Goal: Task Accomplishment & Management: Manage account settings

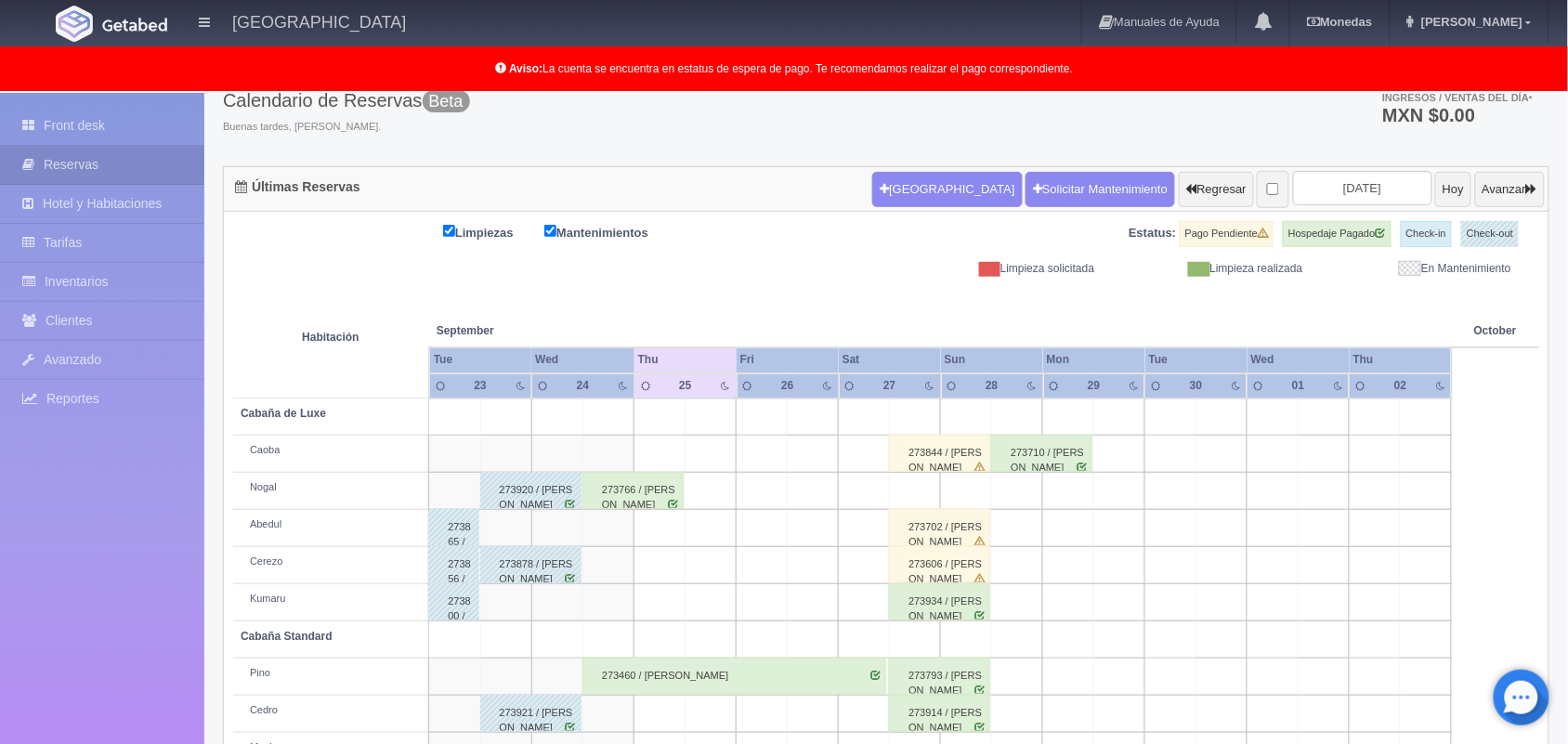
scroll to position [117, 0]
click at [1507, 188] on button "Avanzar" at bounding box center [1509, 190] width 70 height 35
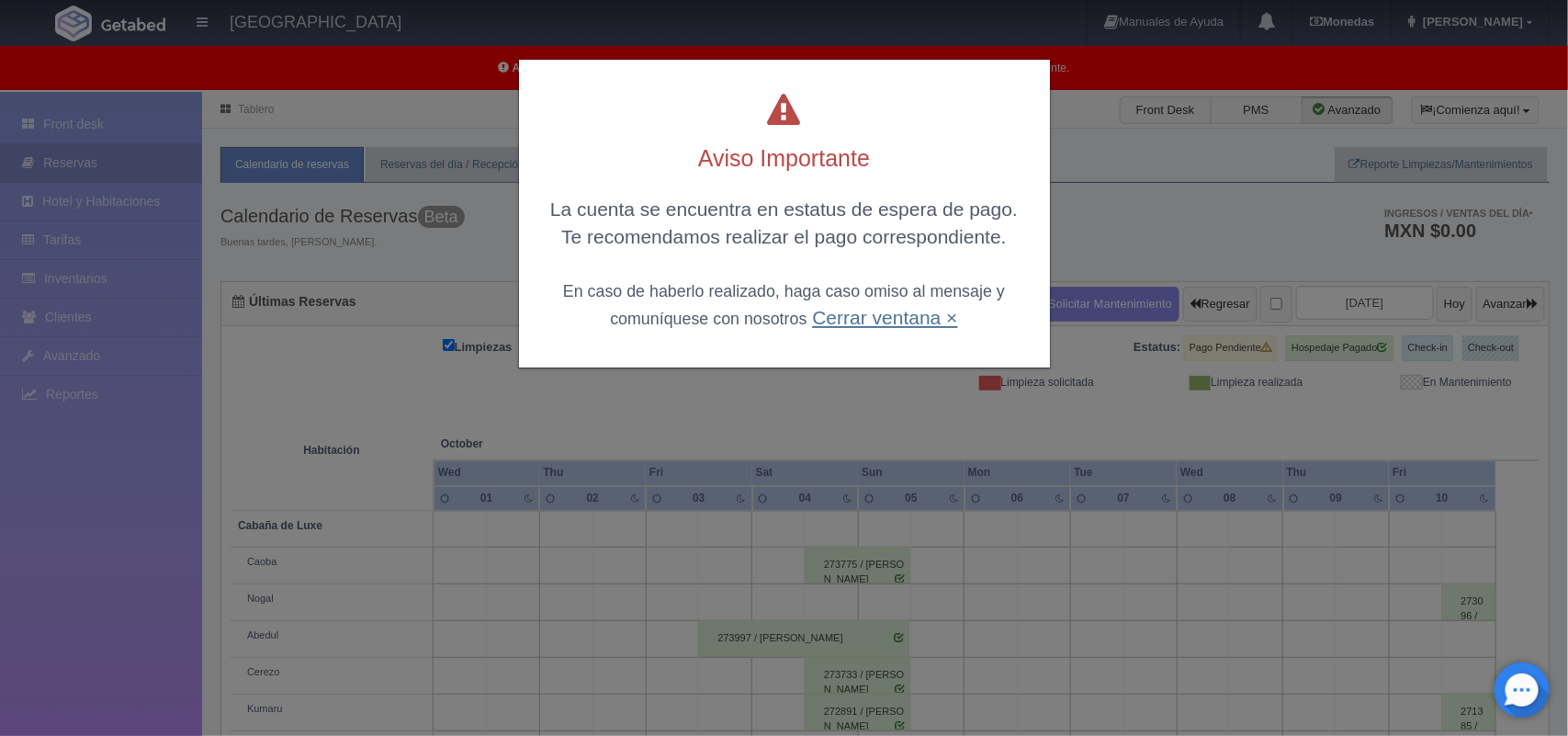
click at [902, 319] on link "Cerrar ventana ×" at bounding box center [885, 317] width 145 height 21
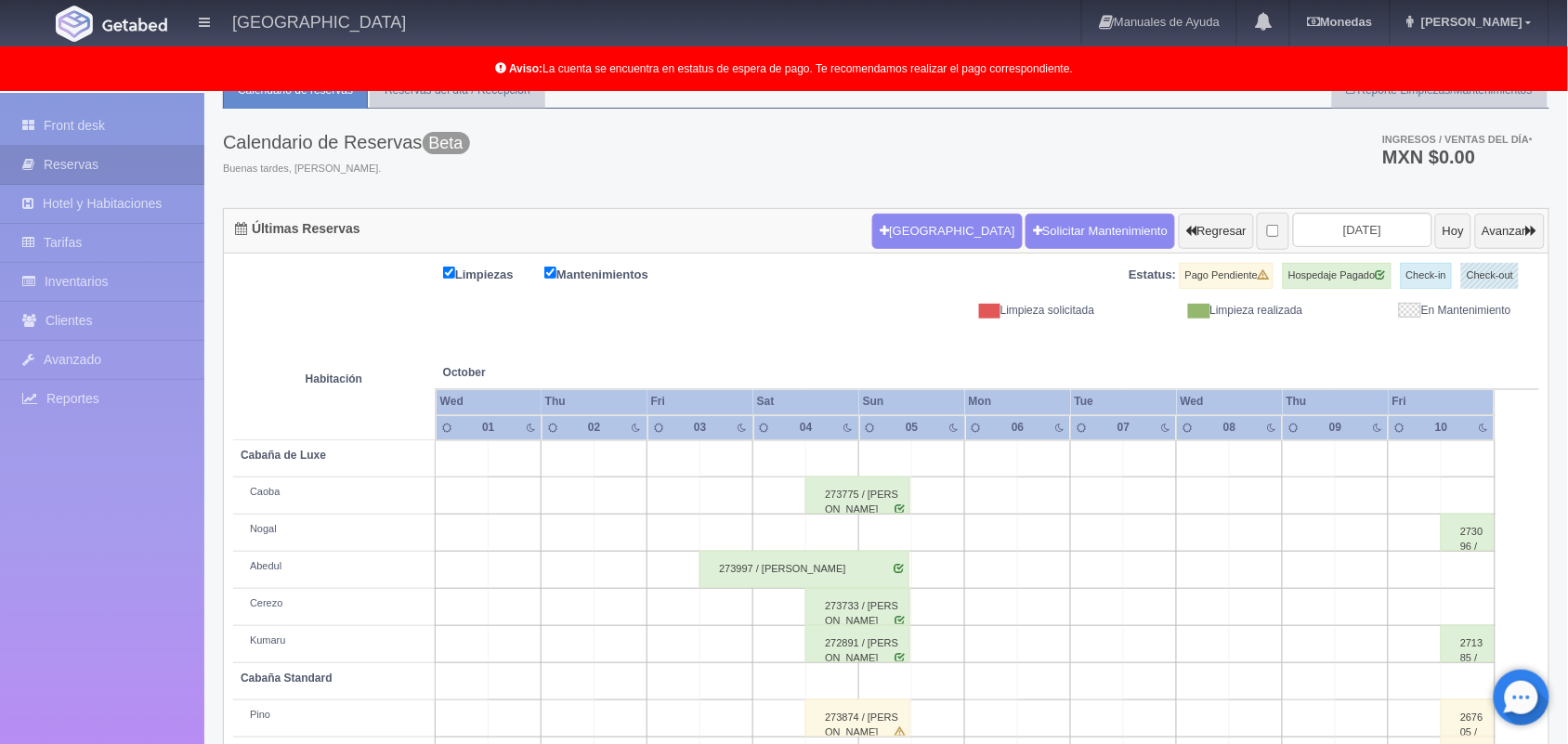
scroll to position [75, 0]
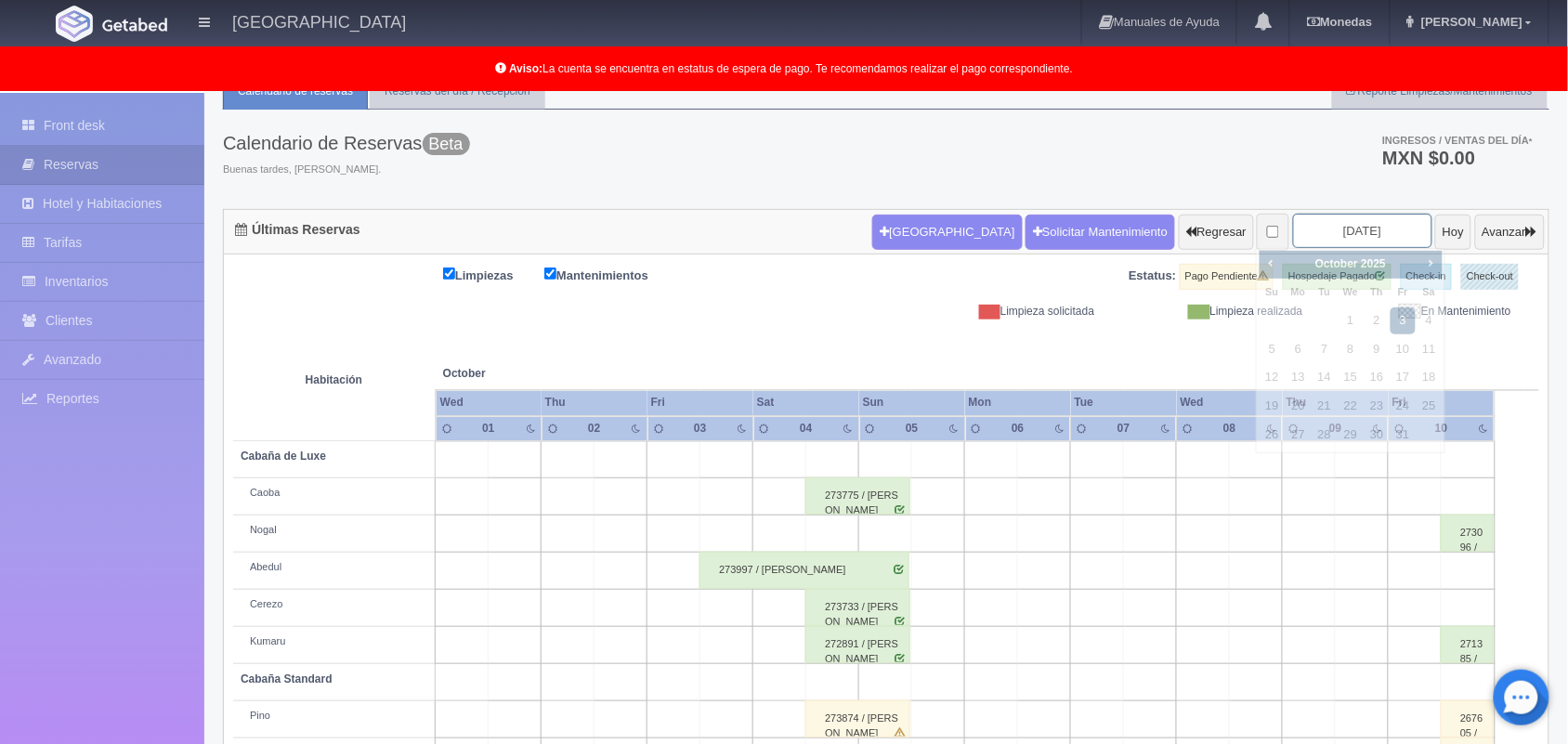
click at [1352, 225] on input "2025-10-03" at bounding box center [1363, 230] width 139 height 34
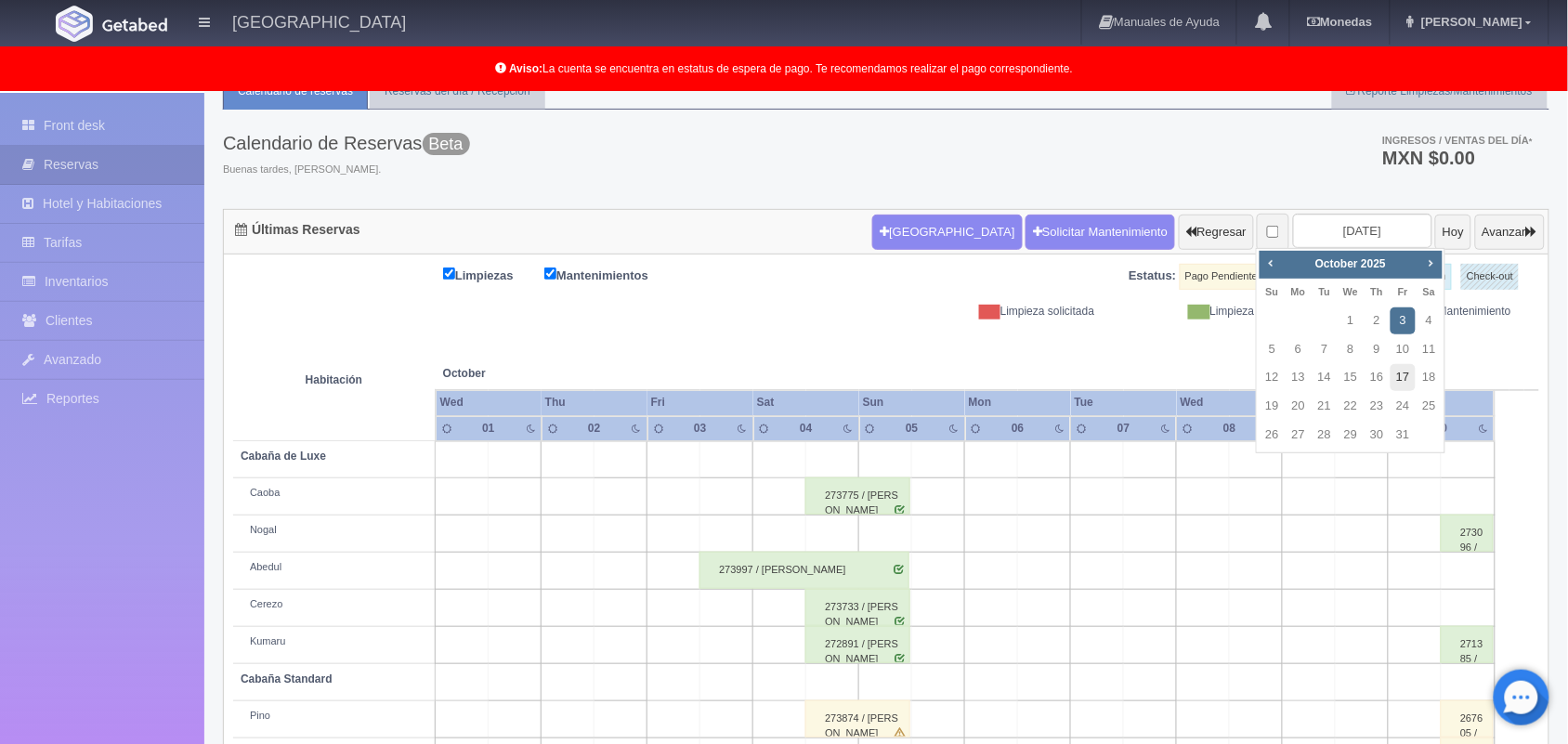
click at [1408, 370] on link "17" at bounding box center [1403, 377] width 24 height 27
type input "2025-10-17"
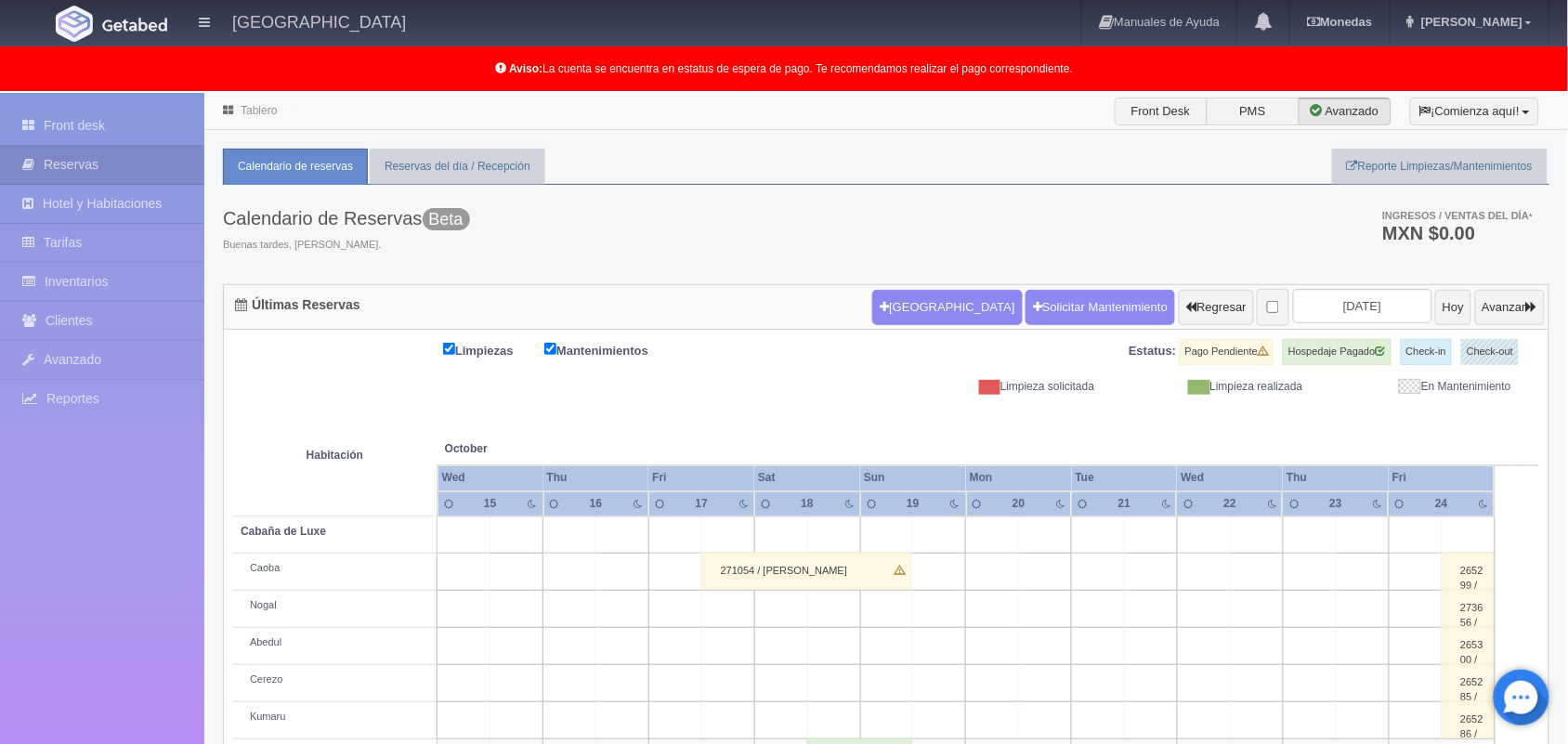
scroll to position [295, 0]
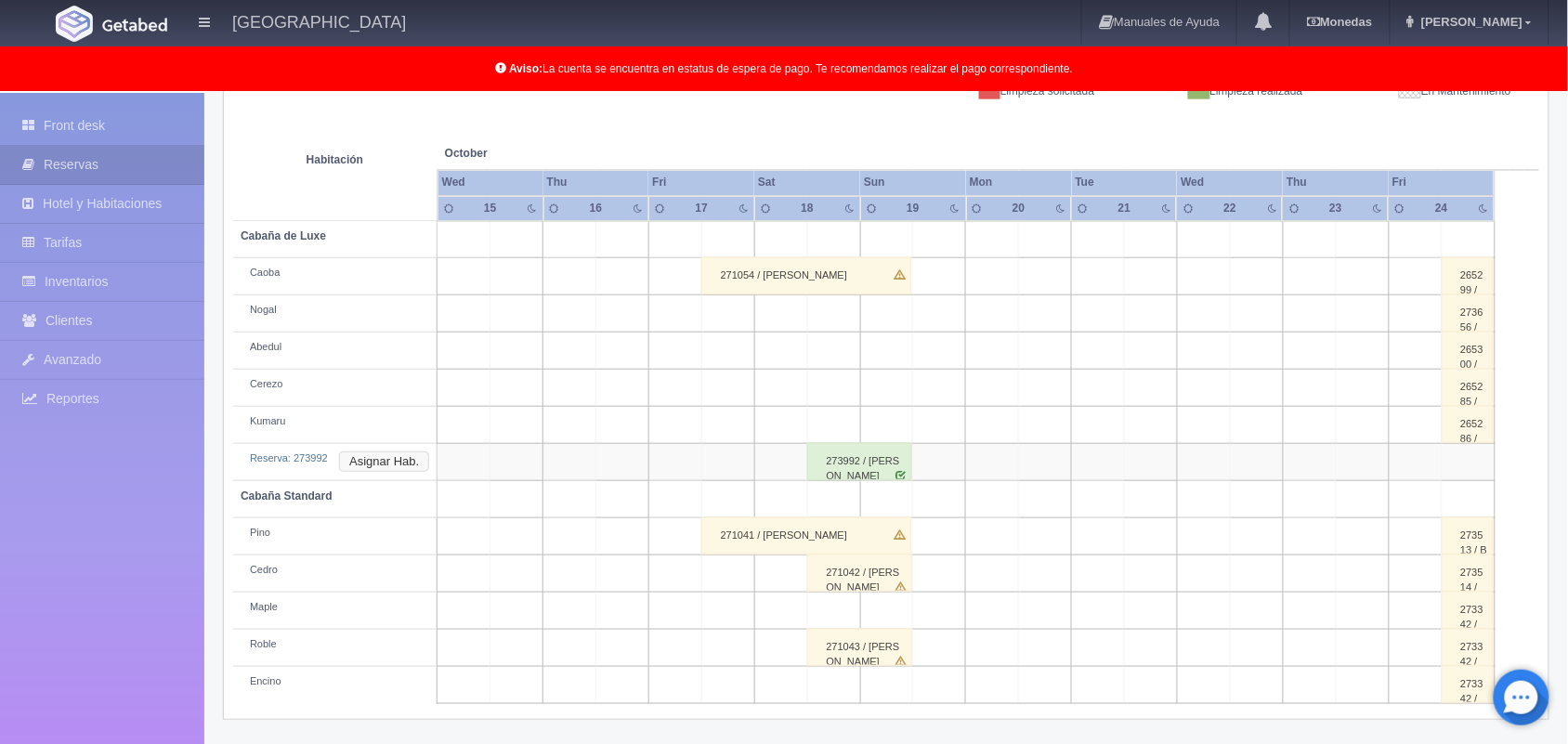
click at [398, 461] on button "Asignar Hab." at bounding box center [384, 462] width 90 height 20
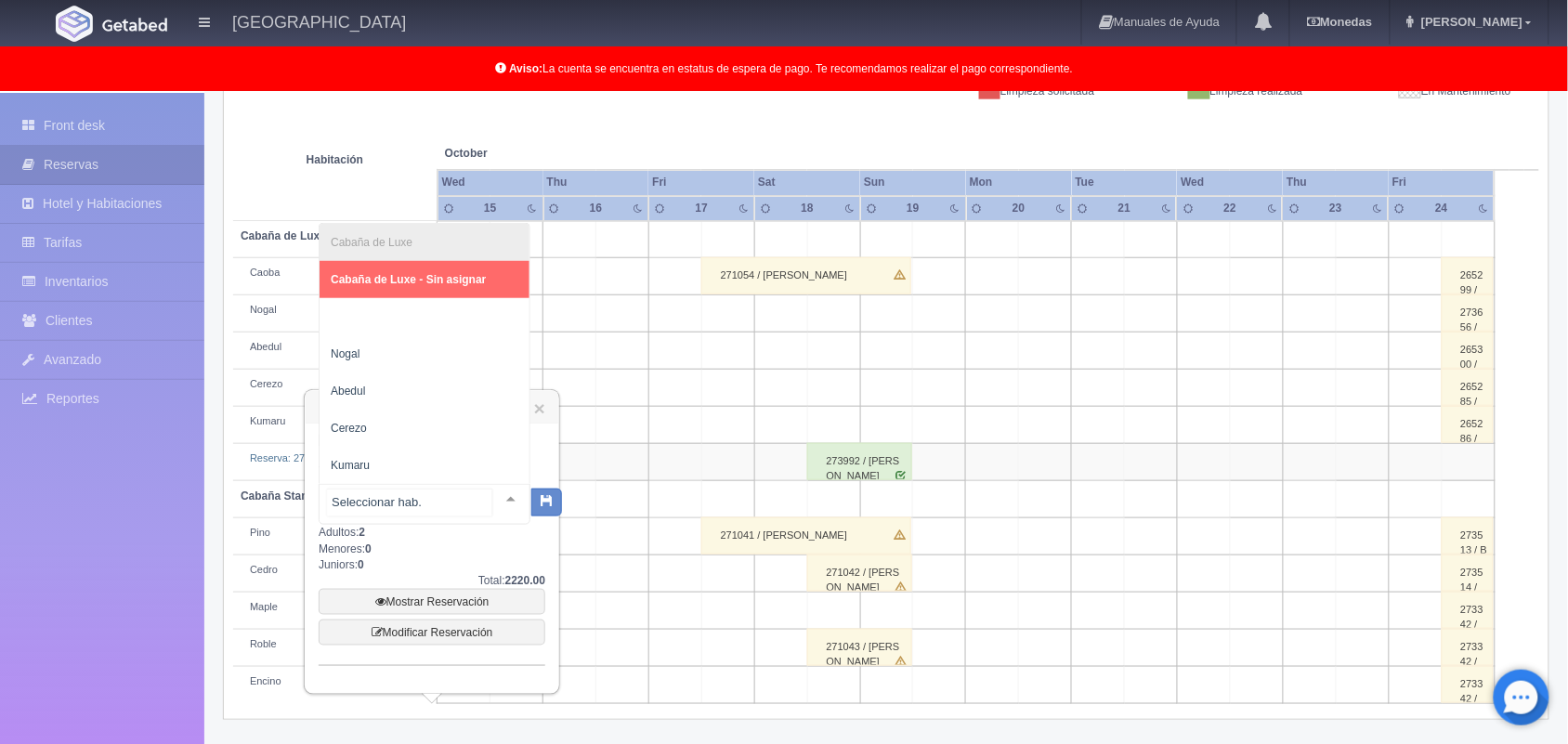
click at [492, 502] on div at bounding box center [511, 499] width 37 height 28
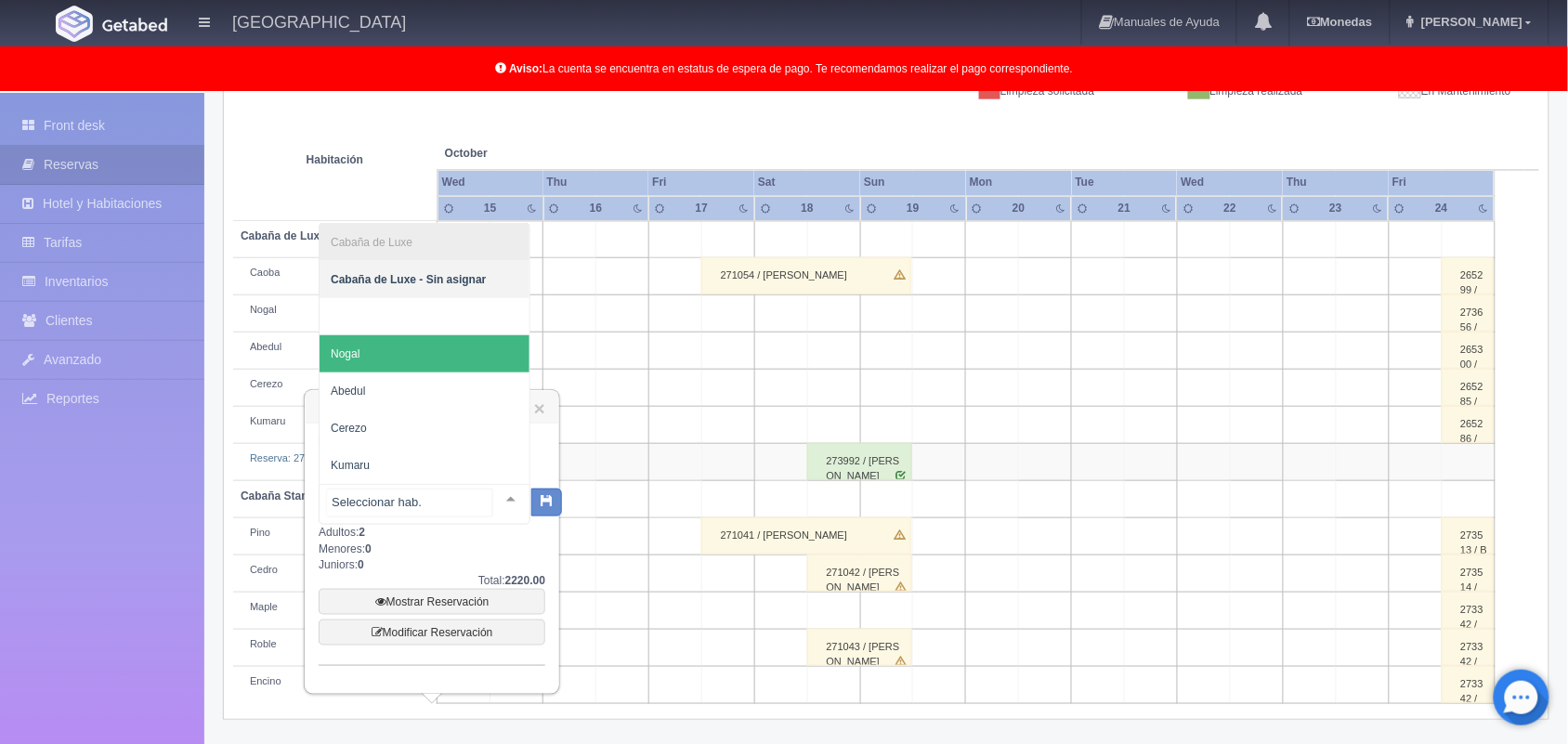
click at [439, 360] on span "Nogal" at bounding box center [425, 354] width 210 height 37
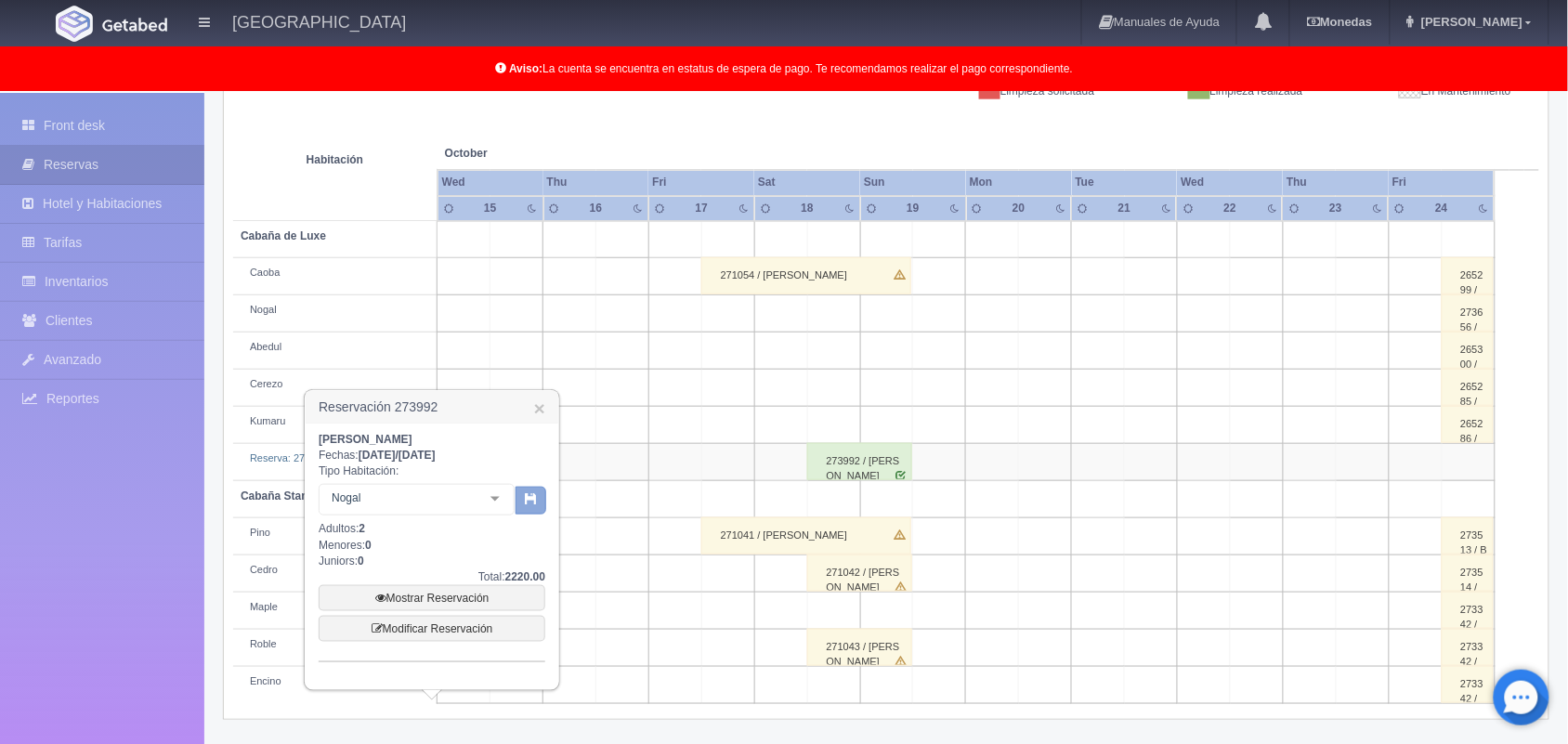
click at [518, 504] on button "button" at bounding box center [530, 501] width 31 height 28
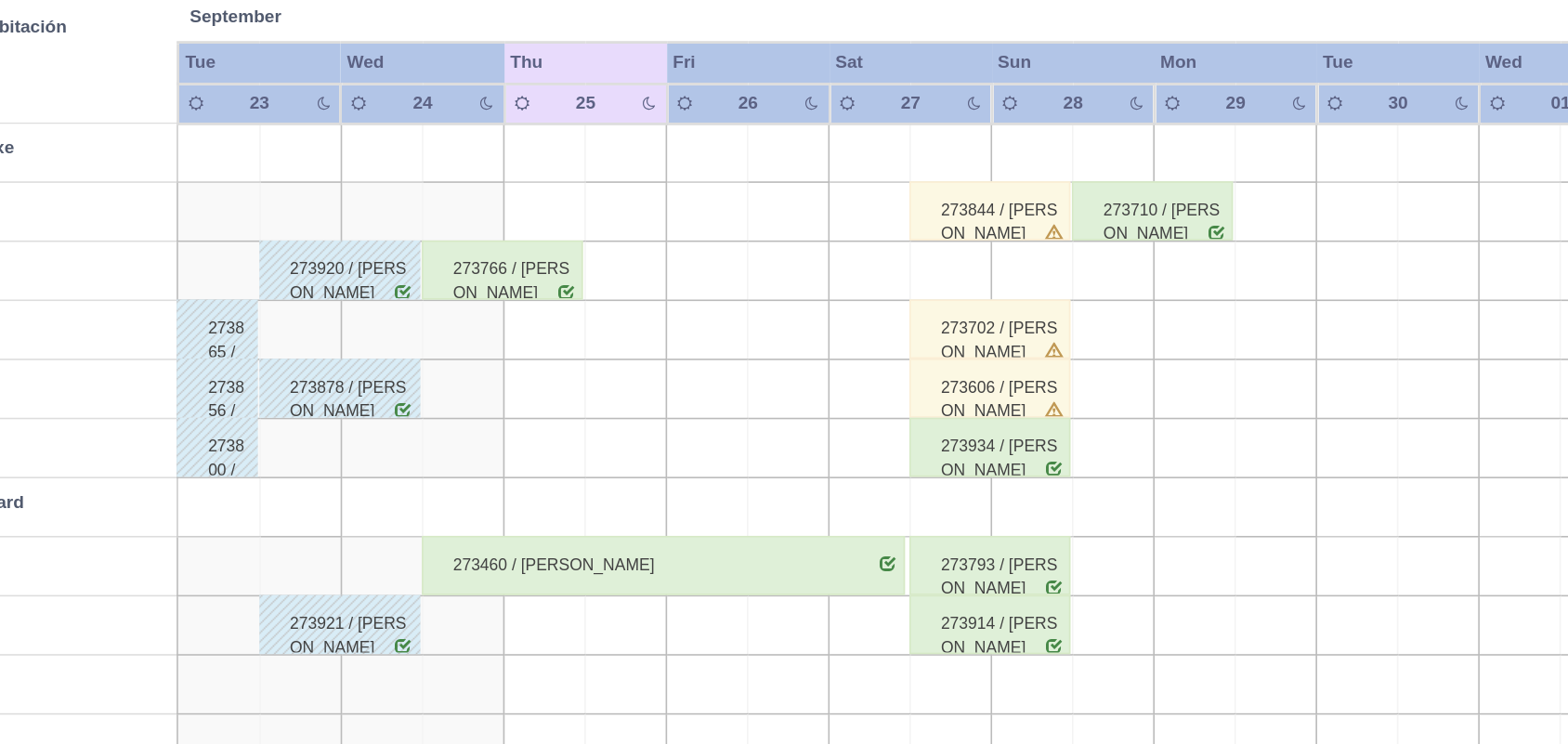
scroll to position [249, 0]
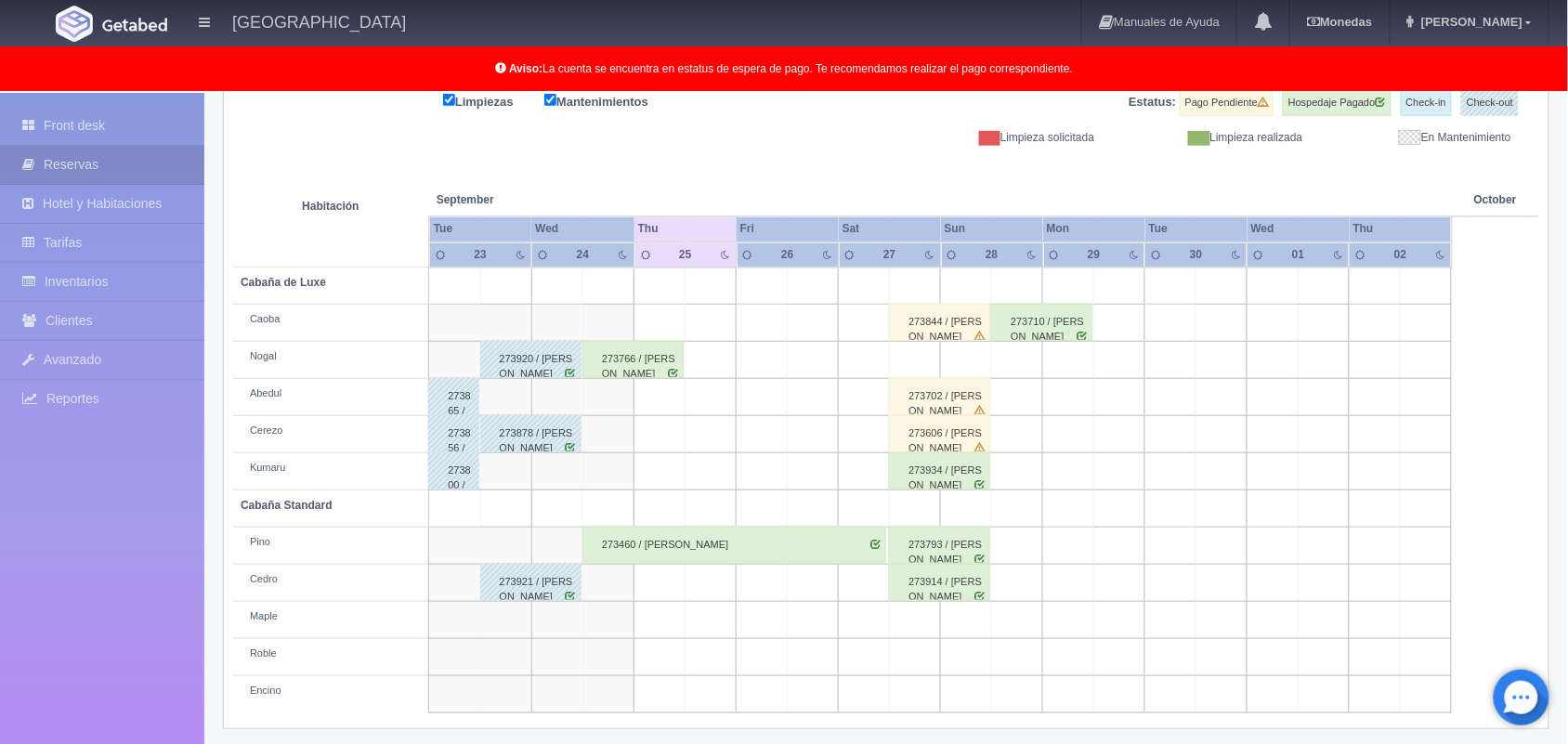
click at [633, 358] on div "273766 / Leonardo García Franco" at bounding box center [633, 359] width 101 height 37
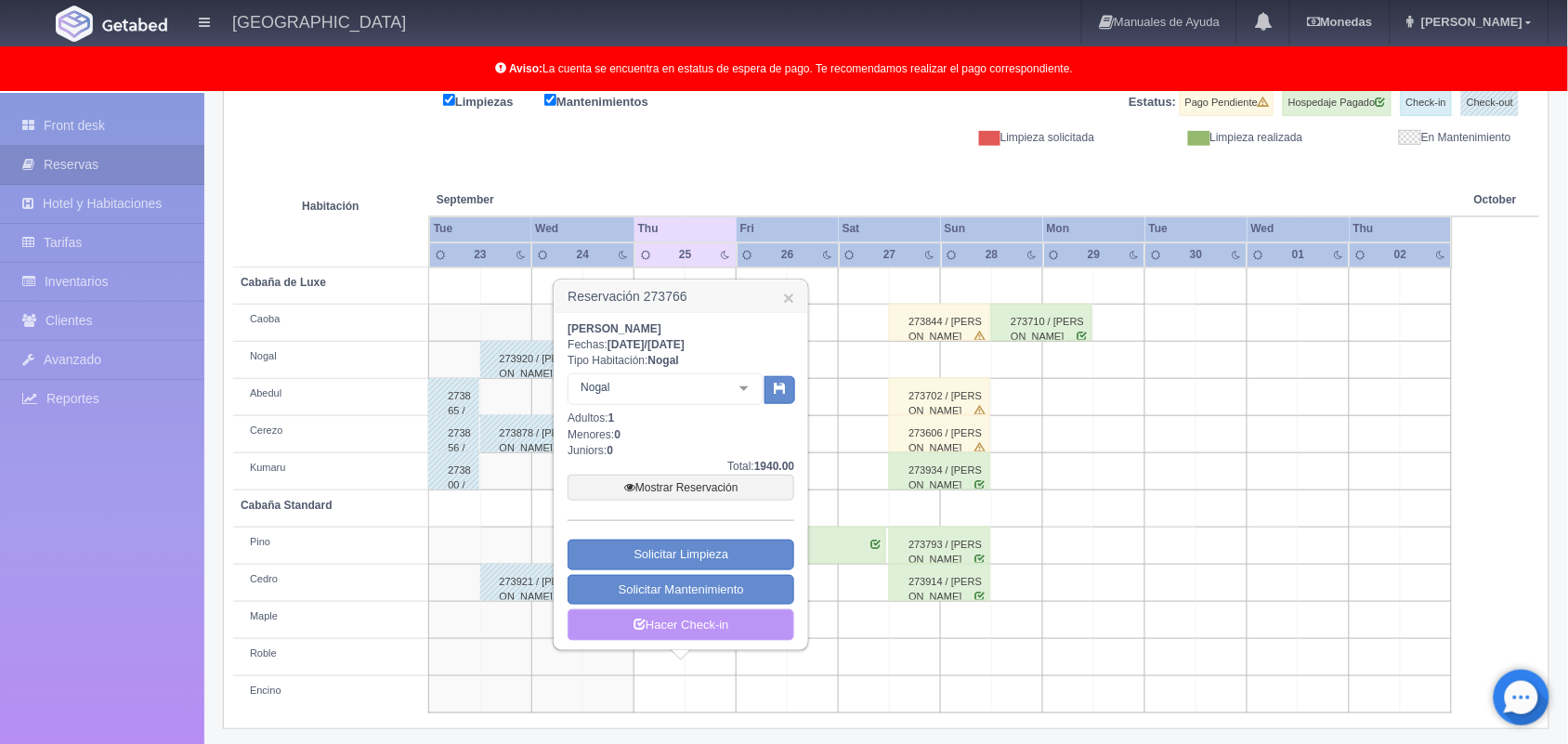
click at [723, 623] on link "Hacer Check-in" at bounding box center [681, 625] width 227 height 32
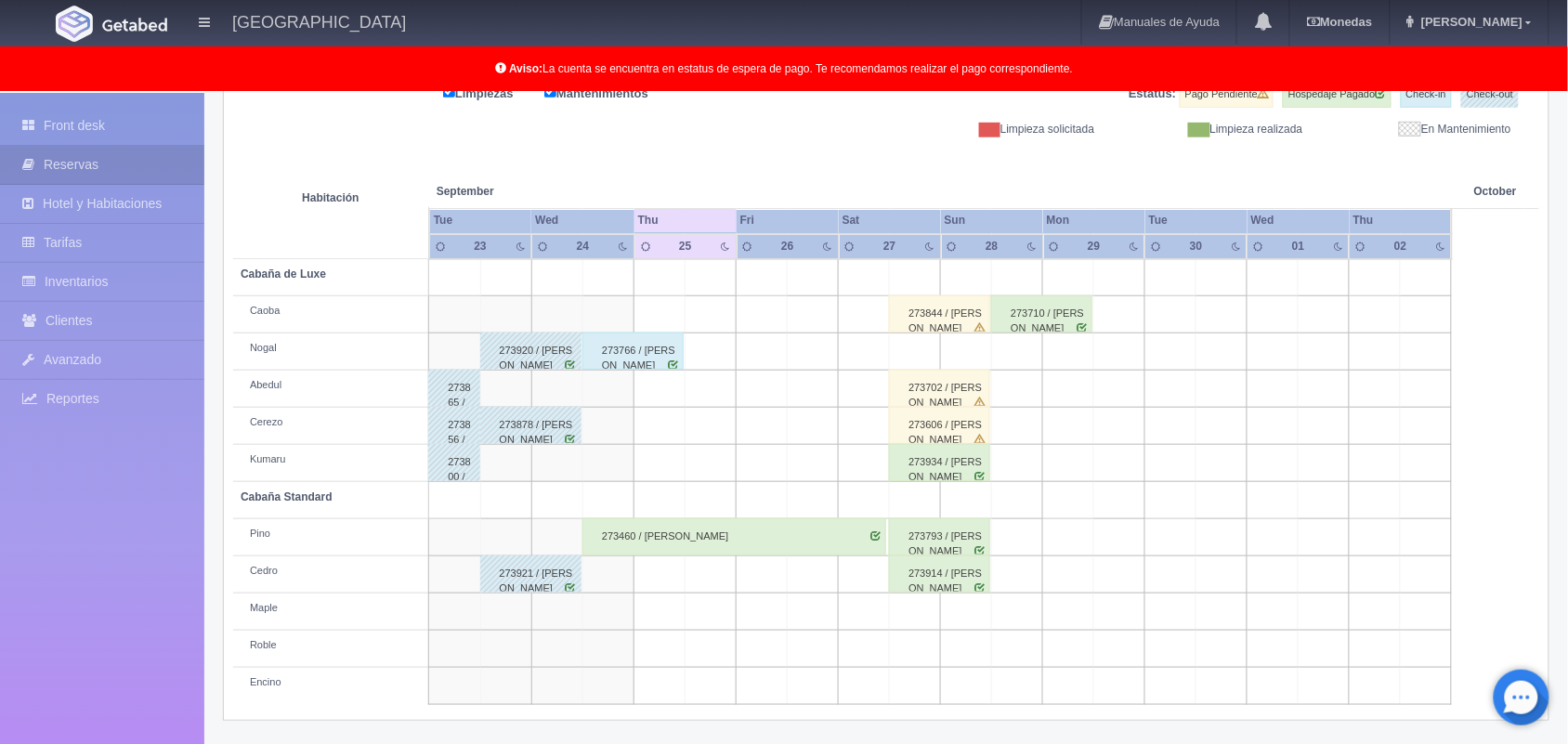
scroll to position [257, 0]
click at [689, 528] on div "273460 / [PERSON_NAME]" at bounding box center [734, 537] width 304 height 37
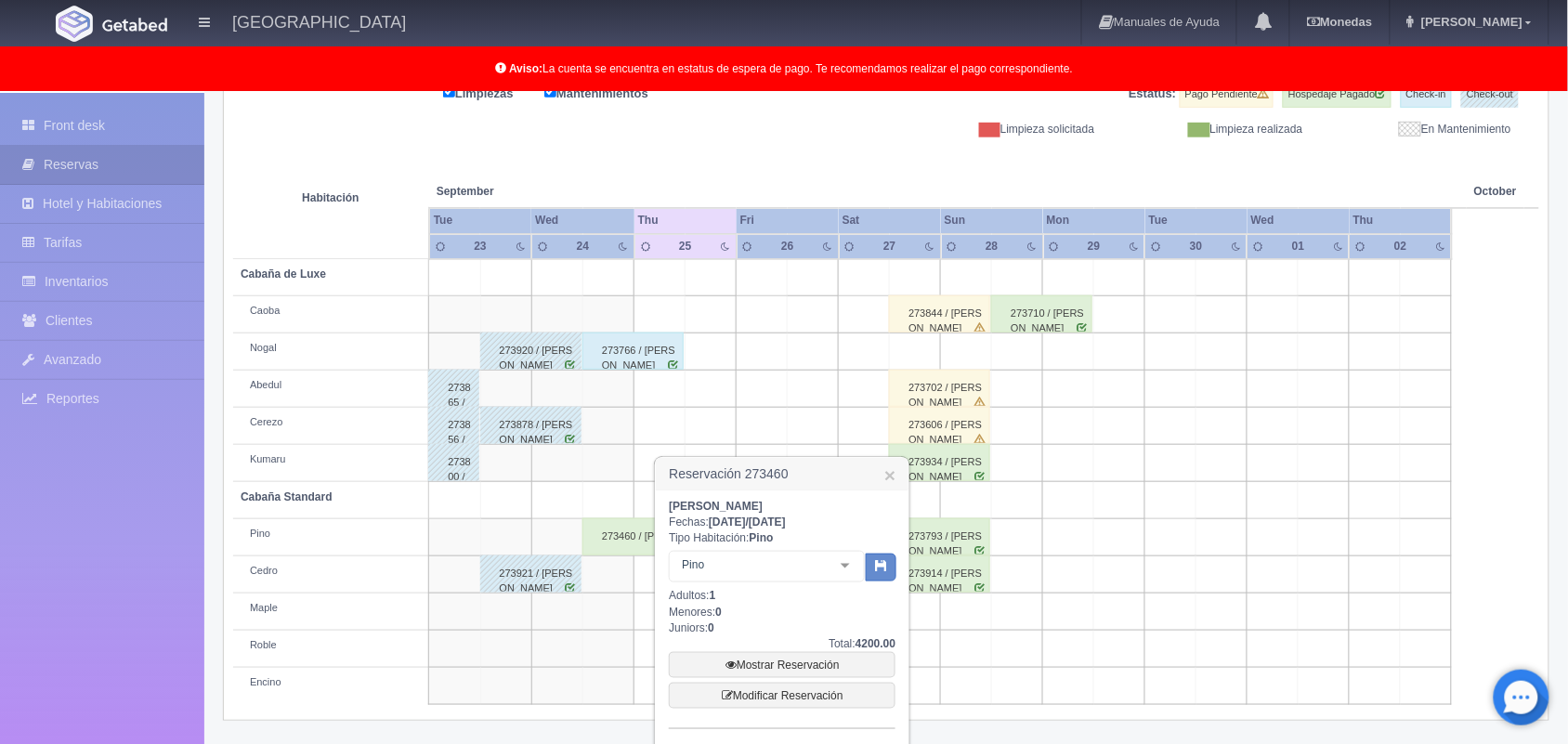
scroll to position [384, 0]
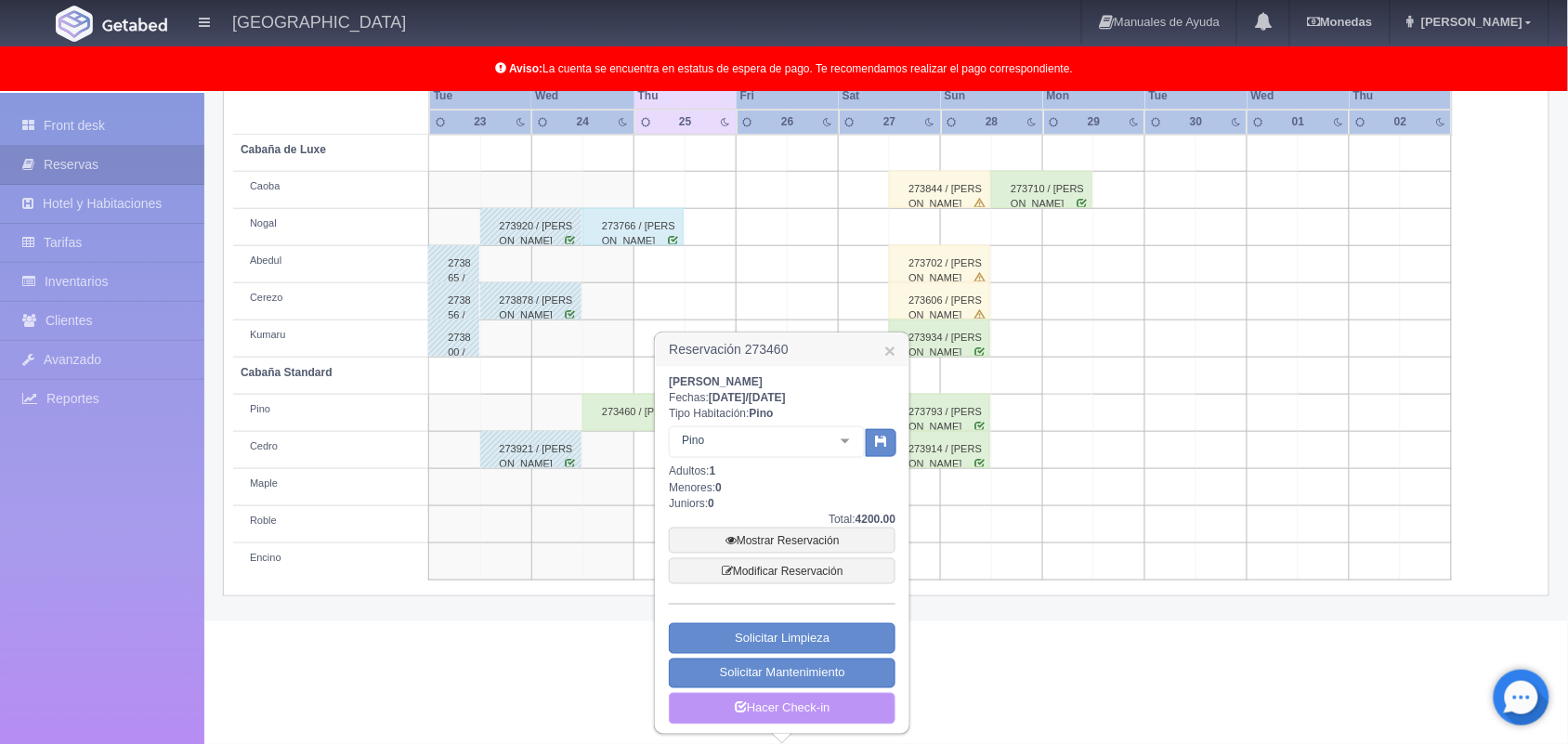
click at [795, 716] on link "Hacer Check-in" at bounding box center [782, 709] width 227 height 32
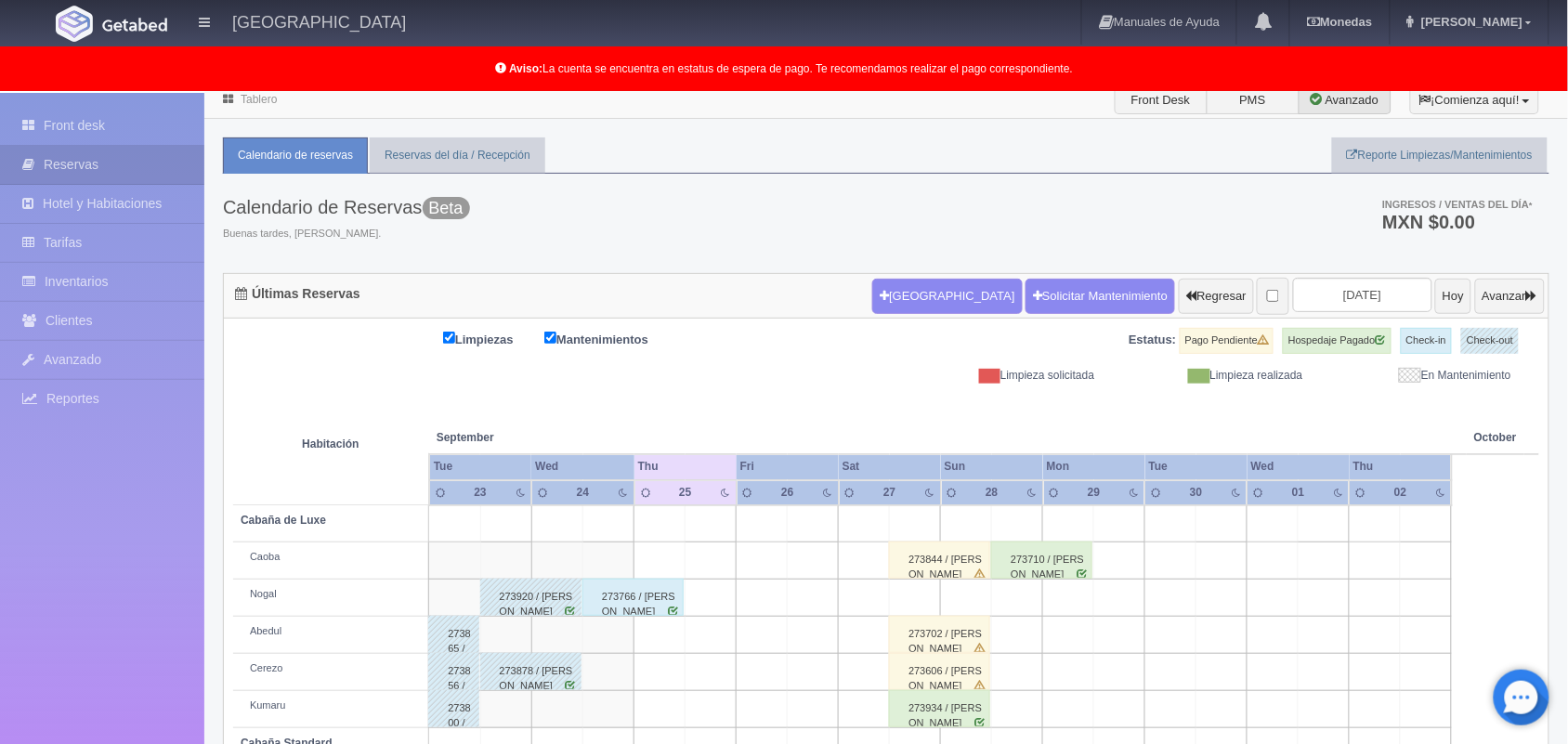
scroll to position [1, 0]
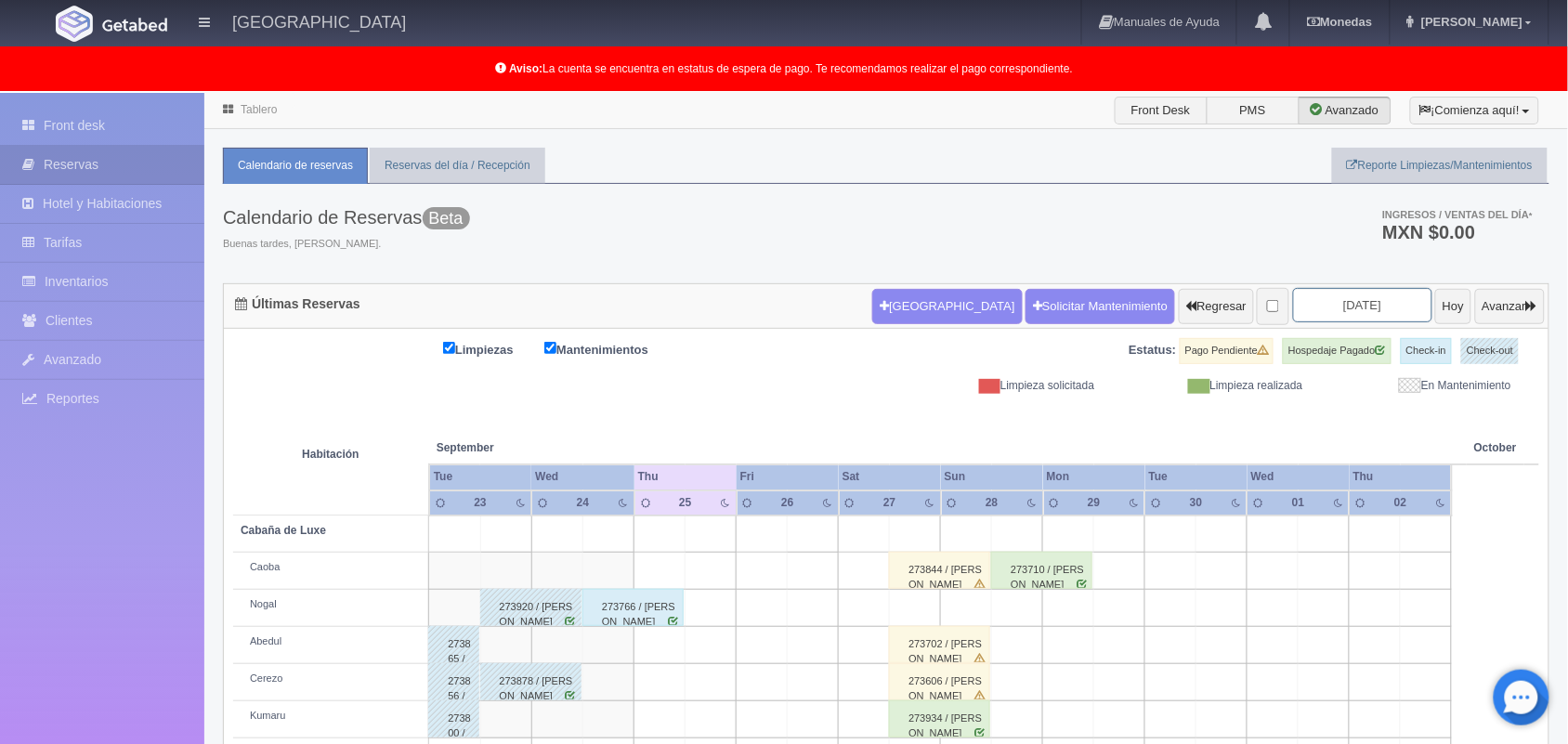
click at [1314, 307] on input "[DATE]" at bounding box center [1363, 305] width 139 height 34
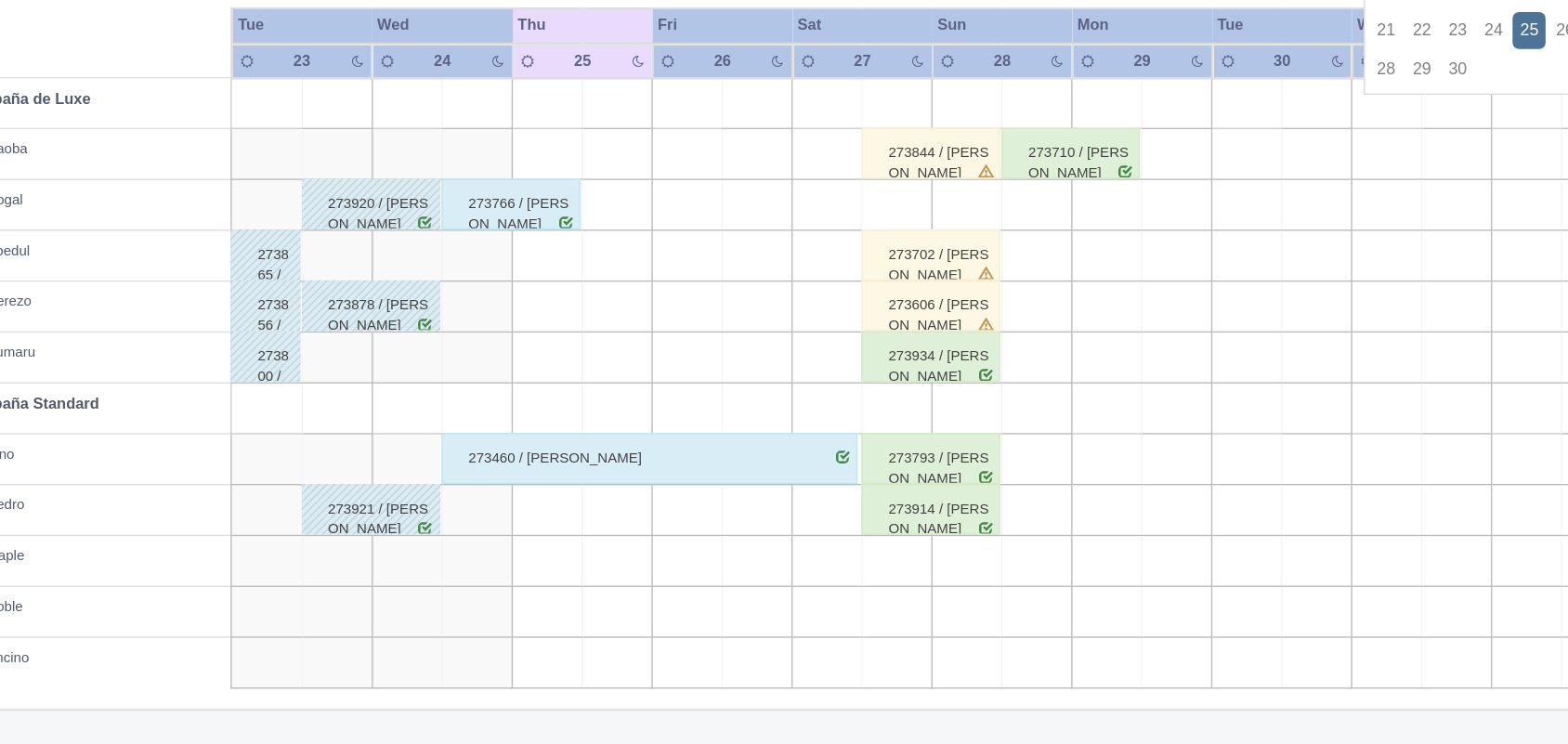
scroll to position [257, 0]
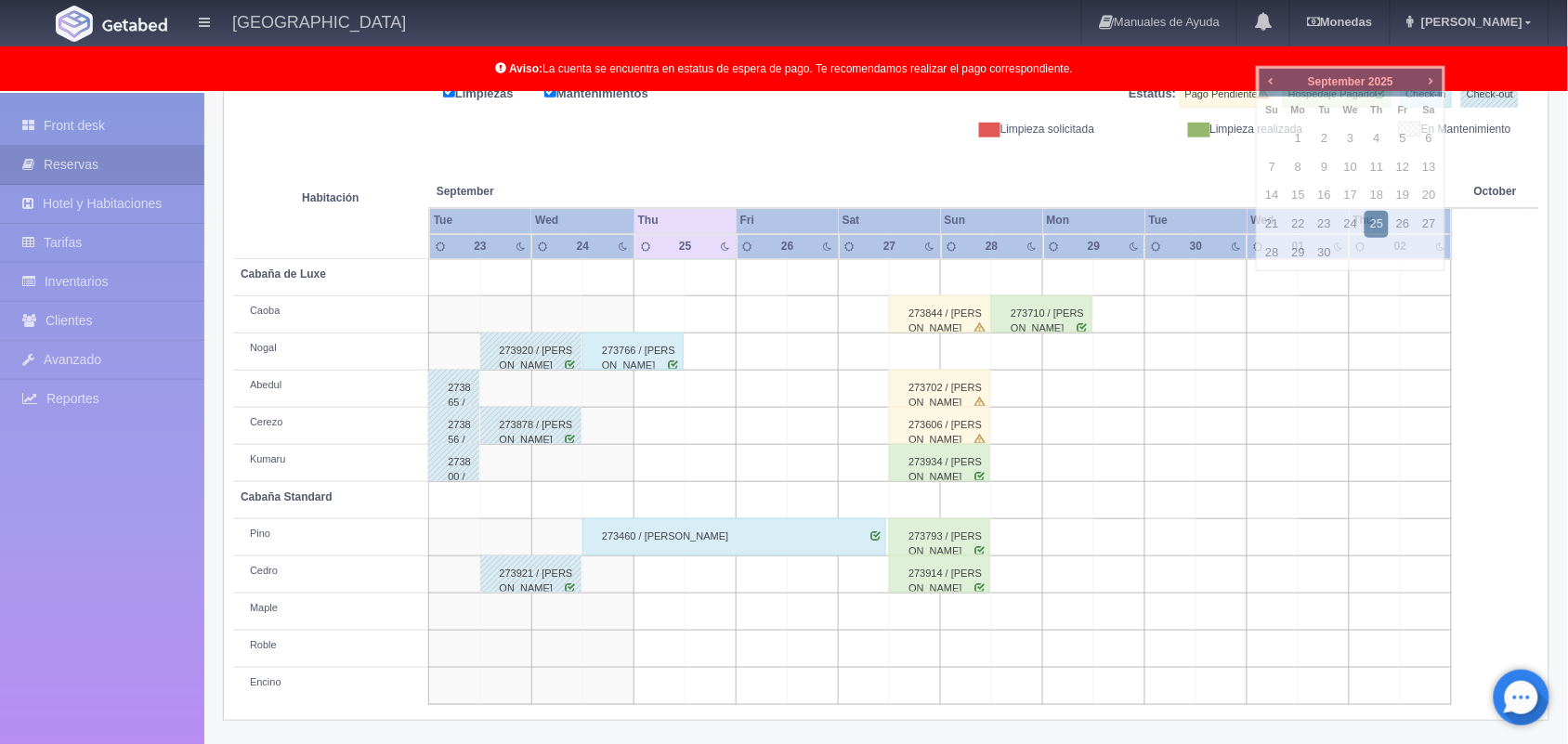
click at [804, 104] on div "Limpiezas Mantenimientos" at bounding box center [559, 95] width 653 height 26
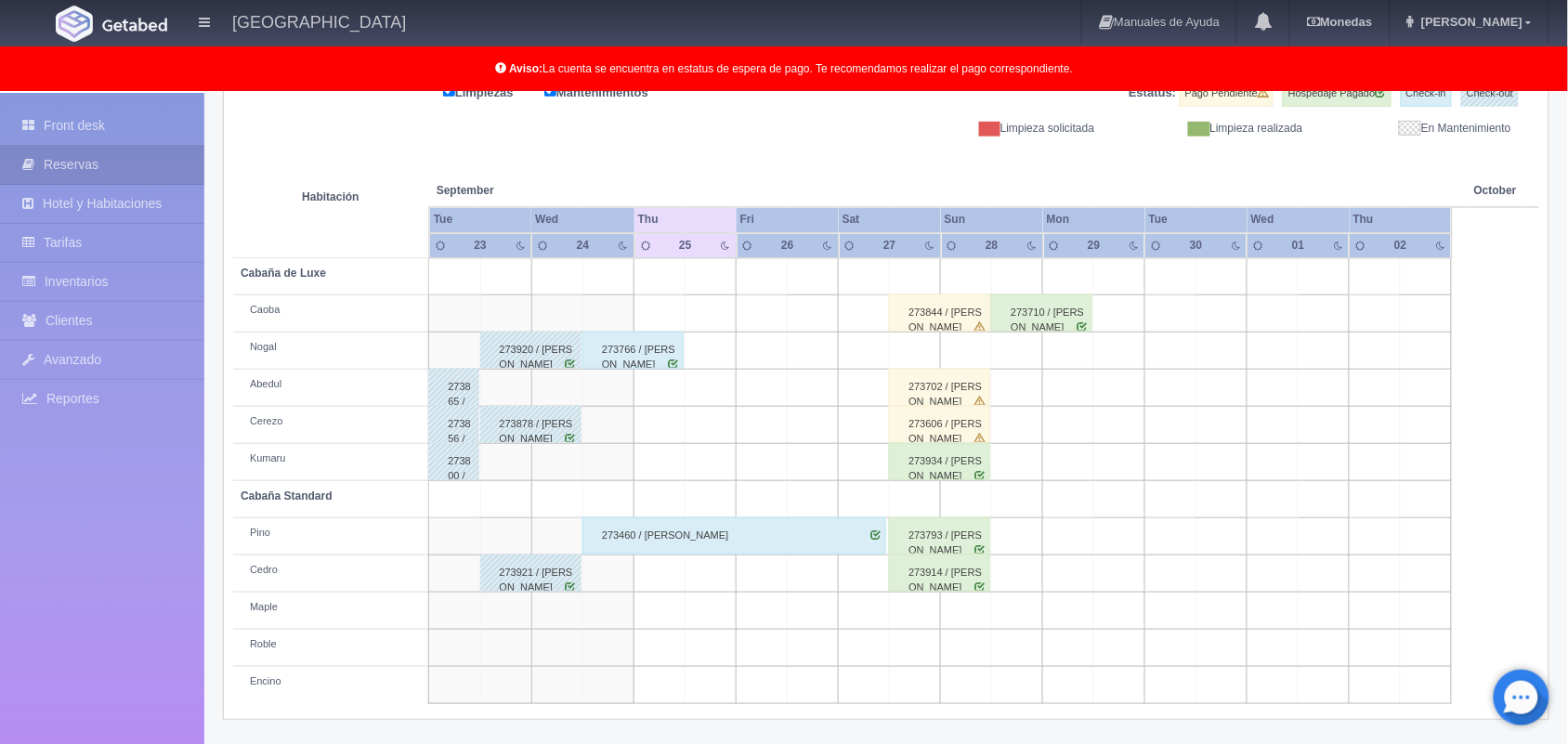
scroll to position [0, 0]
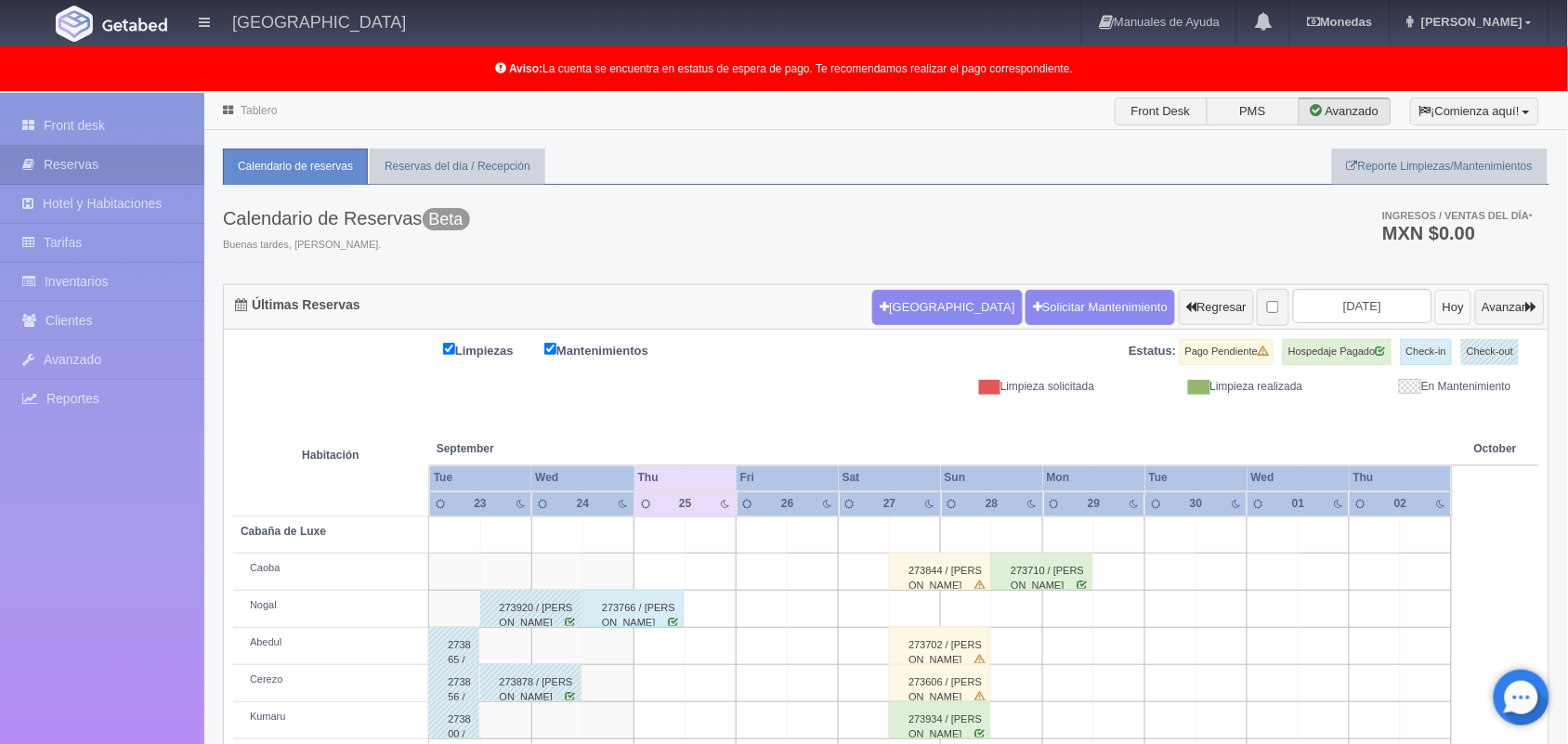
click at [1435, 308] on button "Hoy" at bounding box center [1453, 307] width 36 height 35
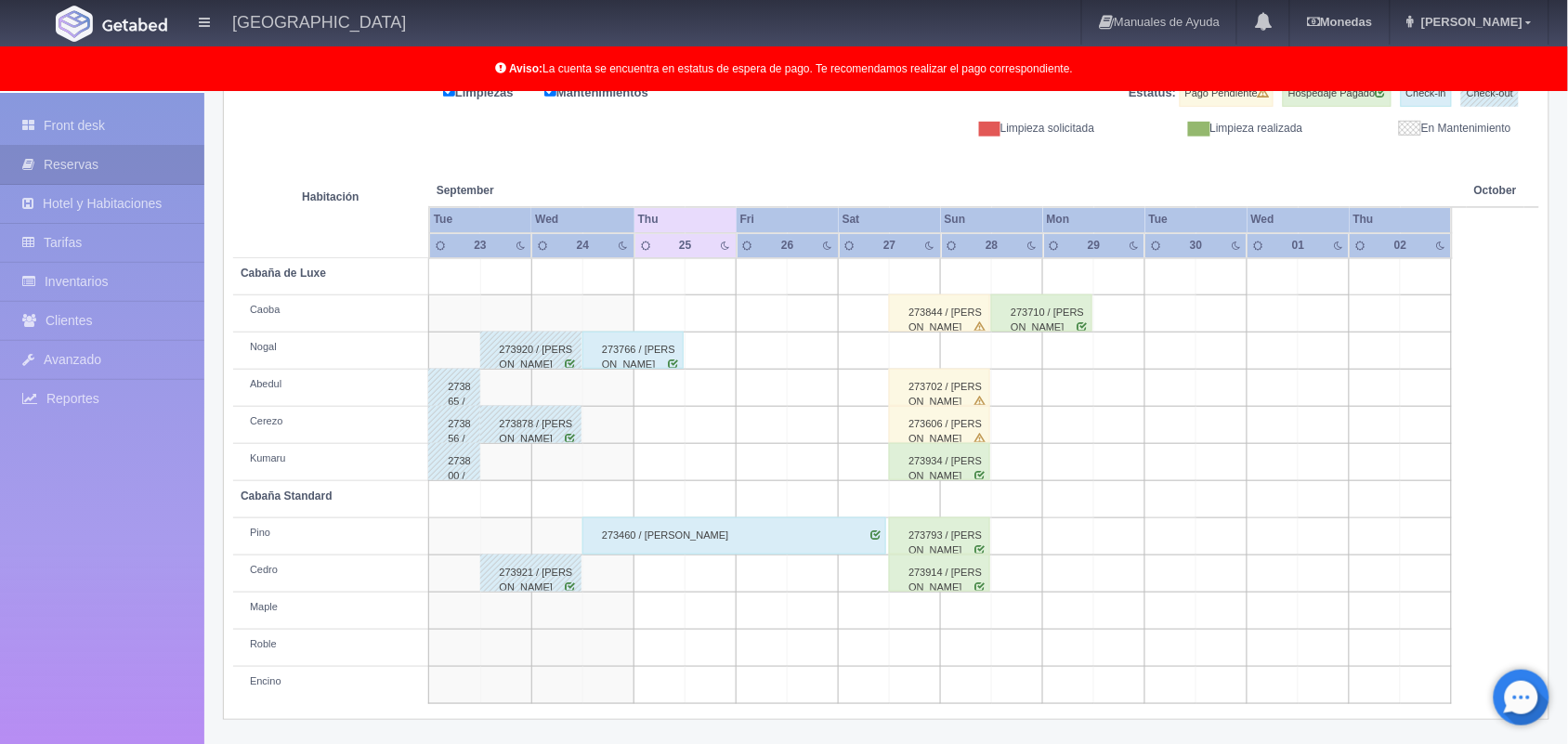
scroll to position [257, 0]
